Goal: Task Accomplishment & Management: Manage account settings

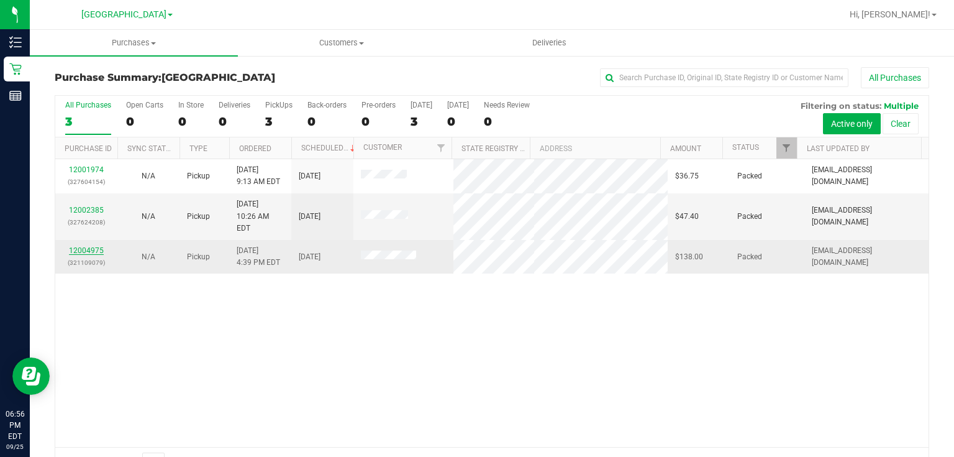
click at [84, 246] on link "12004975" at bounding box center [86, 250] width 35 height 9
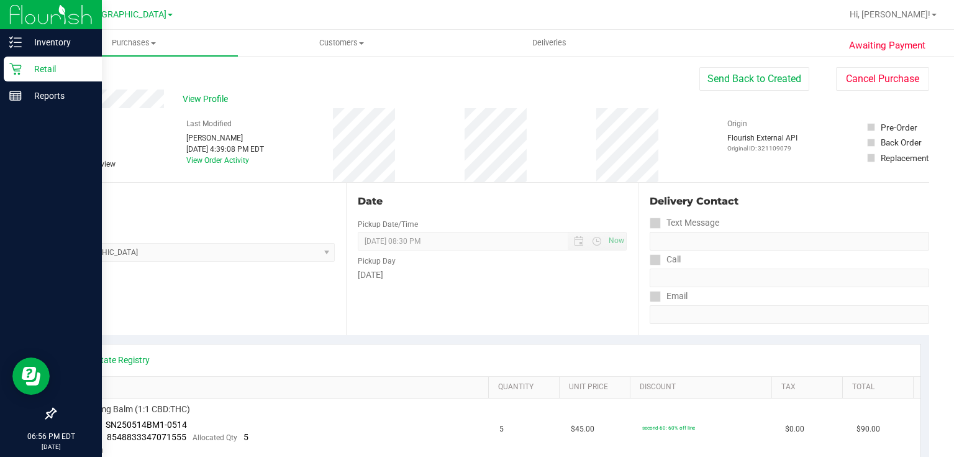
click at [19, 74] on icon at bounding box center [15, 69] width 12 height 12
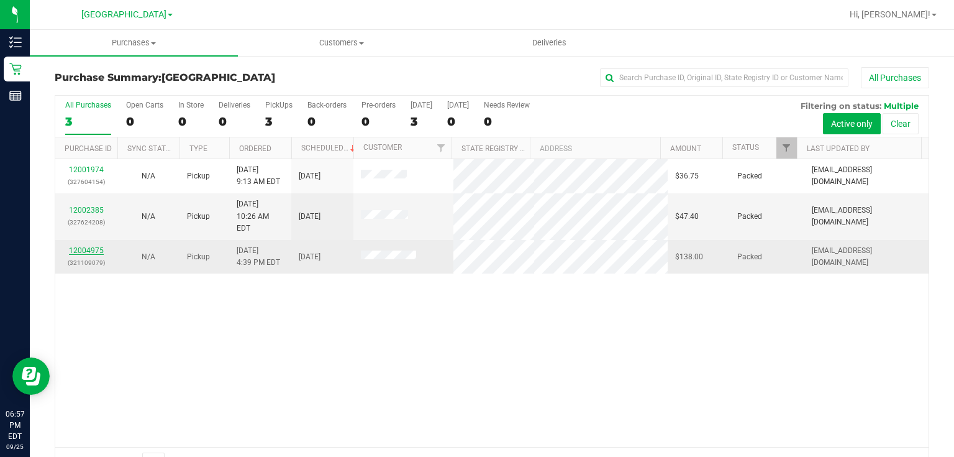
click at [99, 246] on link "12004975" at bounding box center [86, 250] width 35 height 9
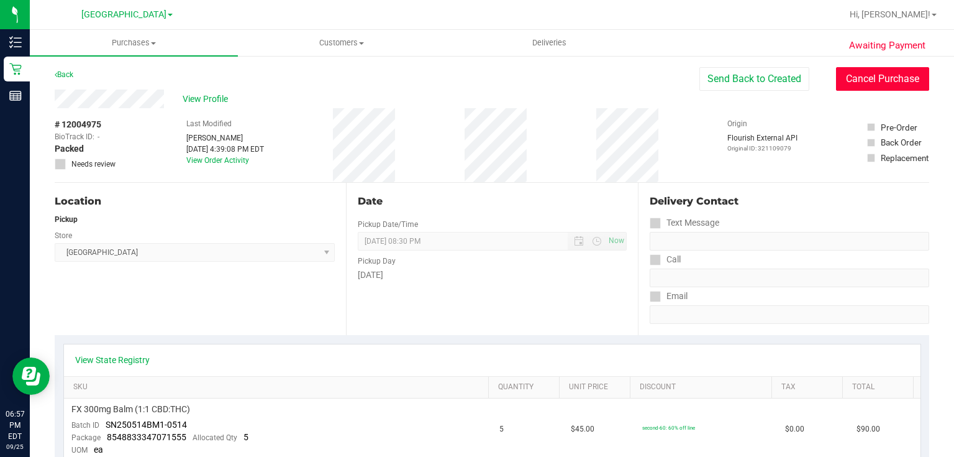
click at [898, 84] on button "Cancel Purchase" at bounding box center [882, 79] width 93 height 24
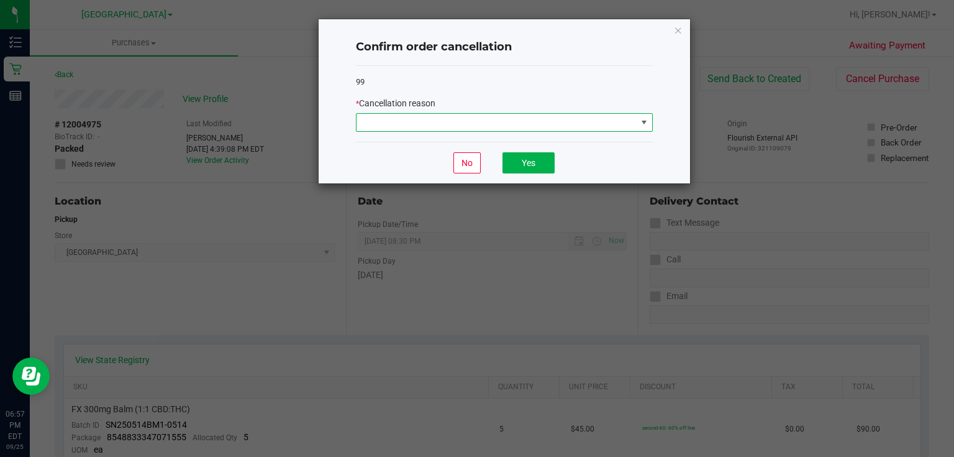
click at [482, 122] on span at bounding box center [497, 122] width 280 height 17
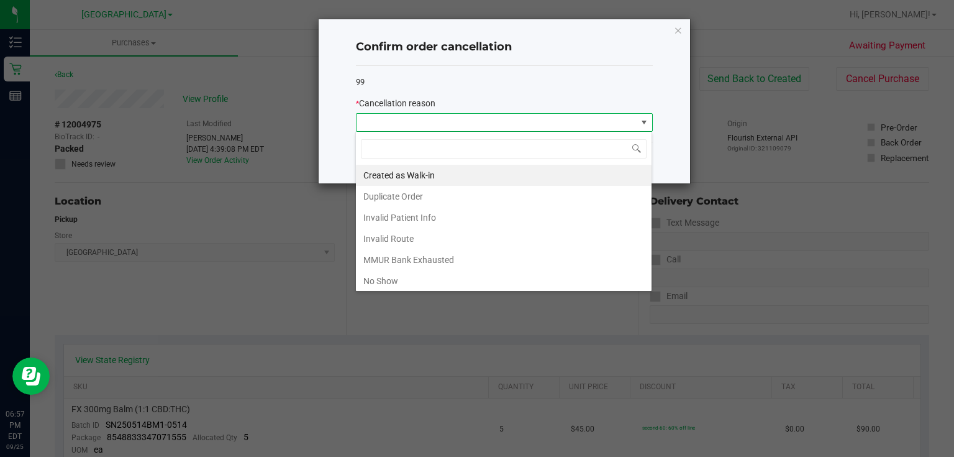
scroll to position [18, 297]
click at [388, 264] on li "MMUR Bank Exhausted" at bounding box center [504, 259] width 296 height 21
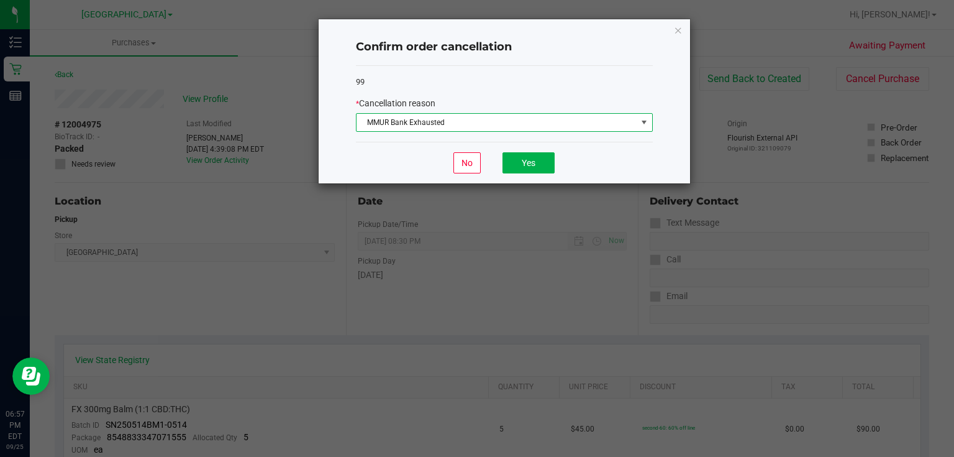
click at [531, 127] on span "MMUR Bank Exhausted" at bounding box center [497, 122] width 280 height 17
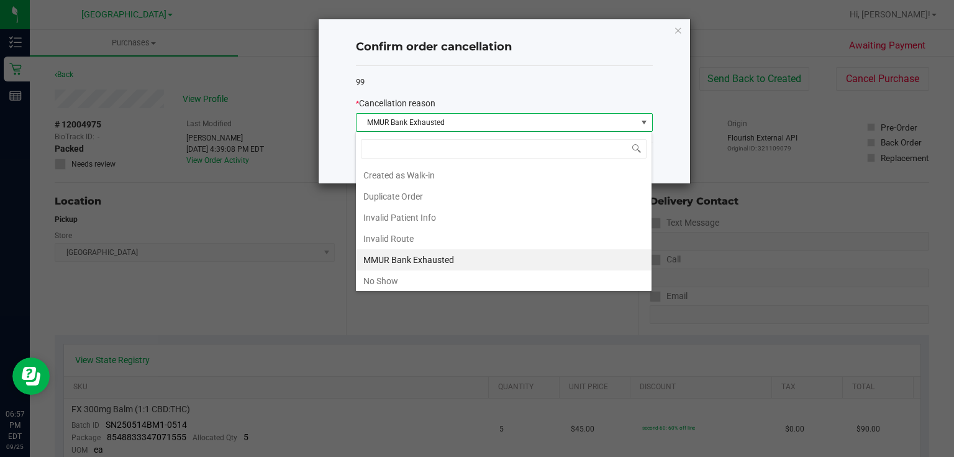
click at [401, 256] on li "MMUR Bank Exhausted" at bounding box center [504, 259] width 296 height 21
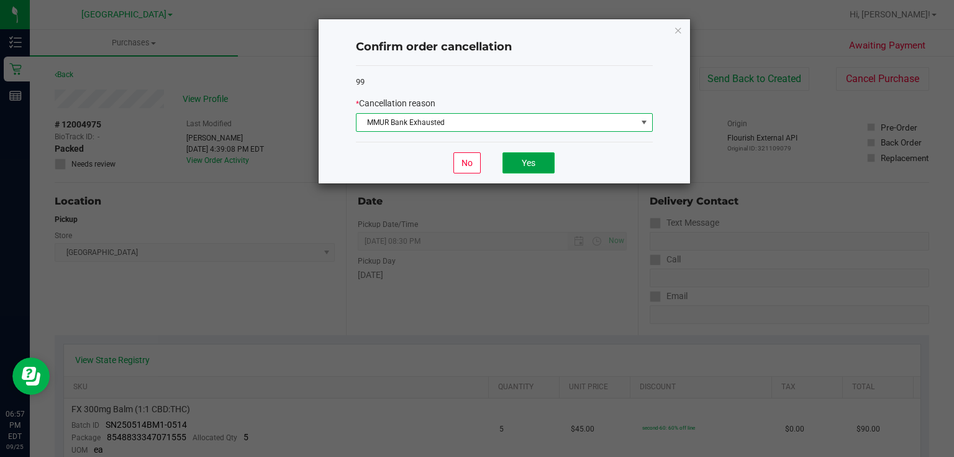
click at [529, 171] on button "Yes" at bounding box center [529, 162] width 52 height 21
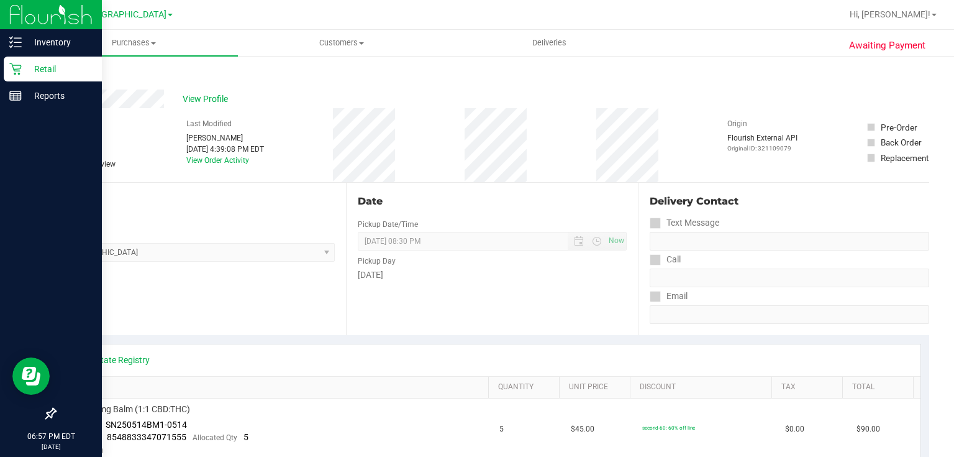
click at [57, 65] on p "Retail" at bounding box center [59, 69] width 75 height 15
